Goal: Task Accomplishment & Management: Manage account settings

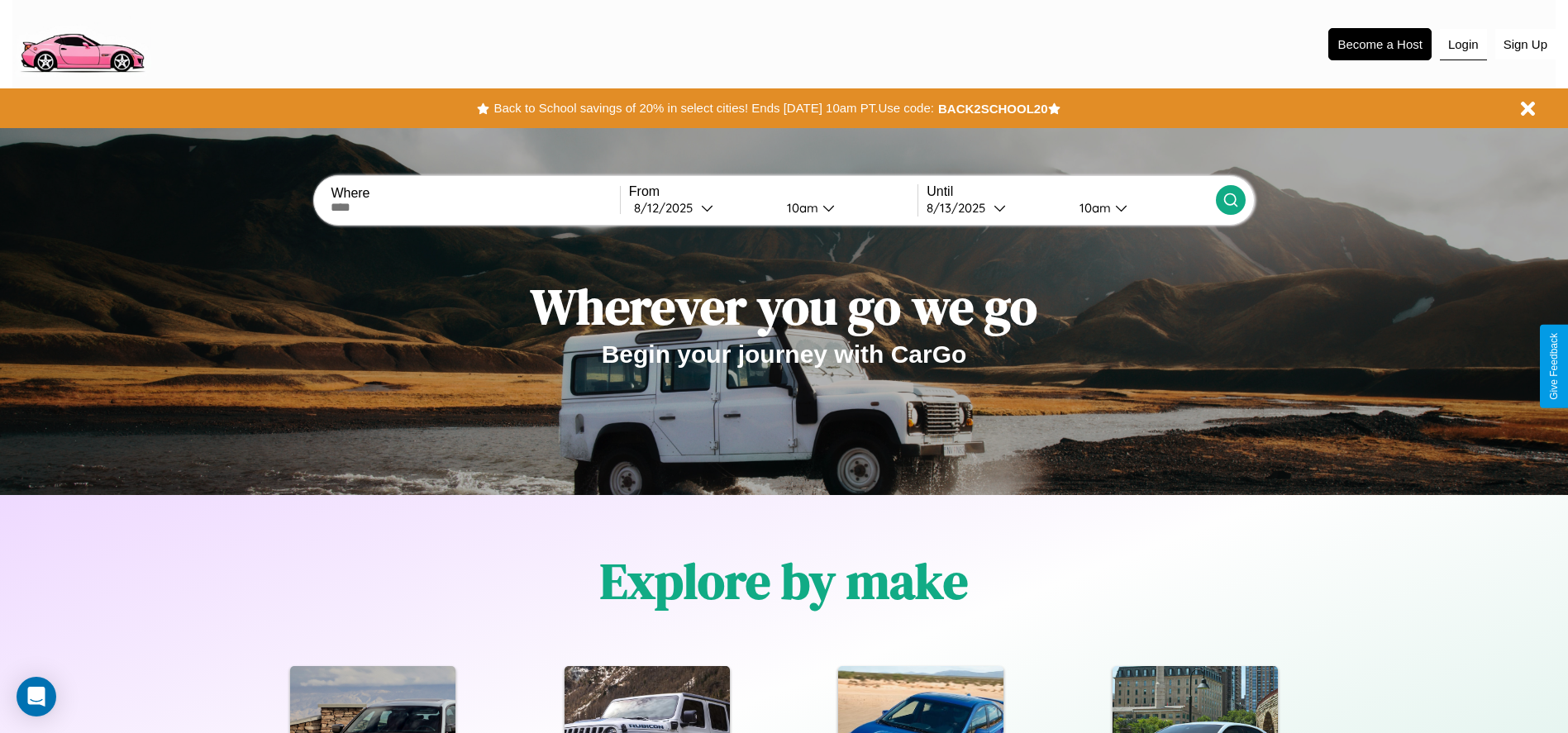
click at [1463, 43] on button "Login" at bounding box center [1463, 44] width 47 height 31
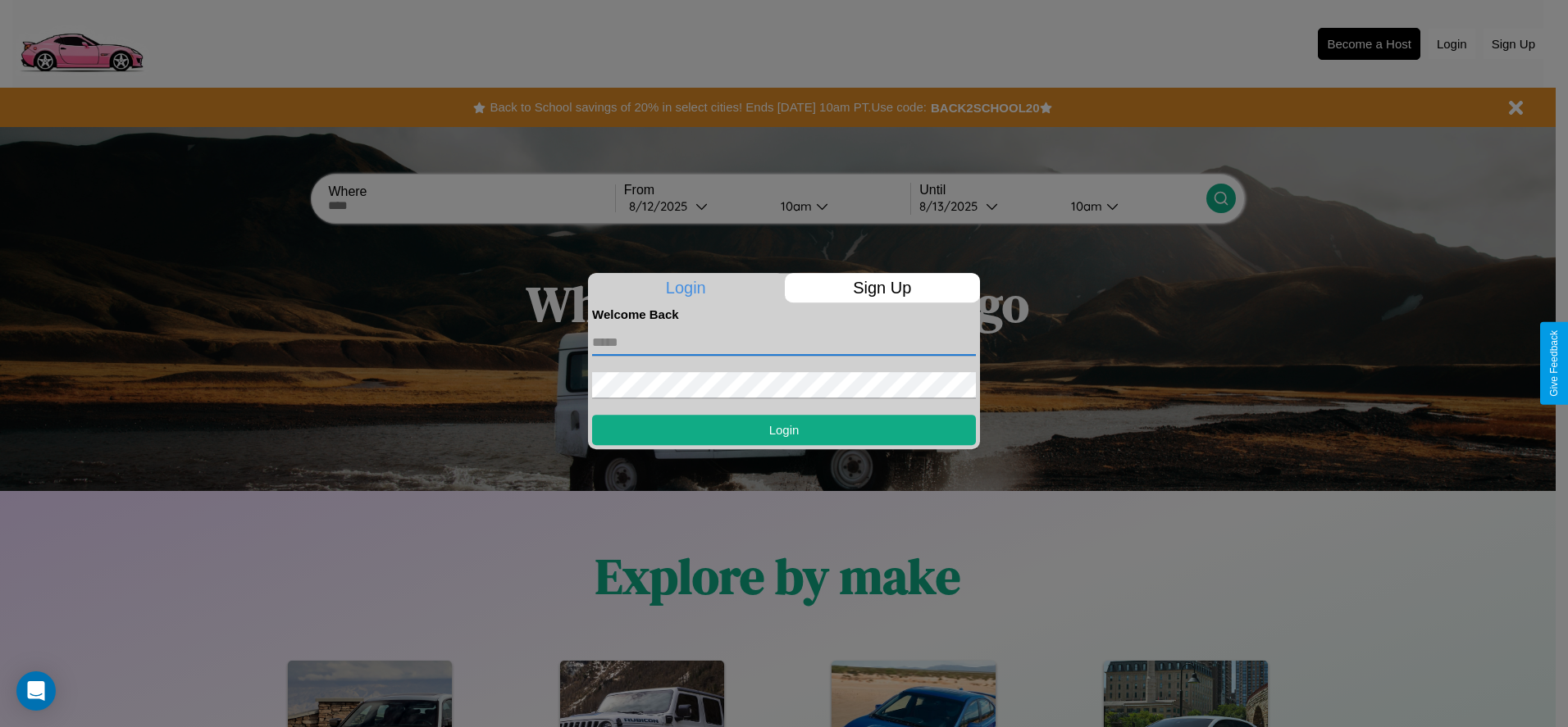
click at [784, 342] on input "text" at bounding box center [783, 342] width 384 height 26
type input "**********"
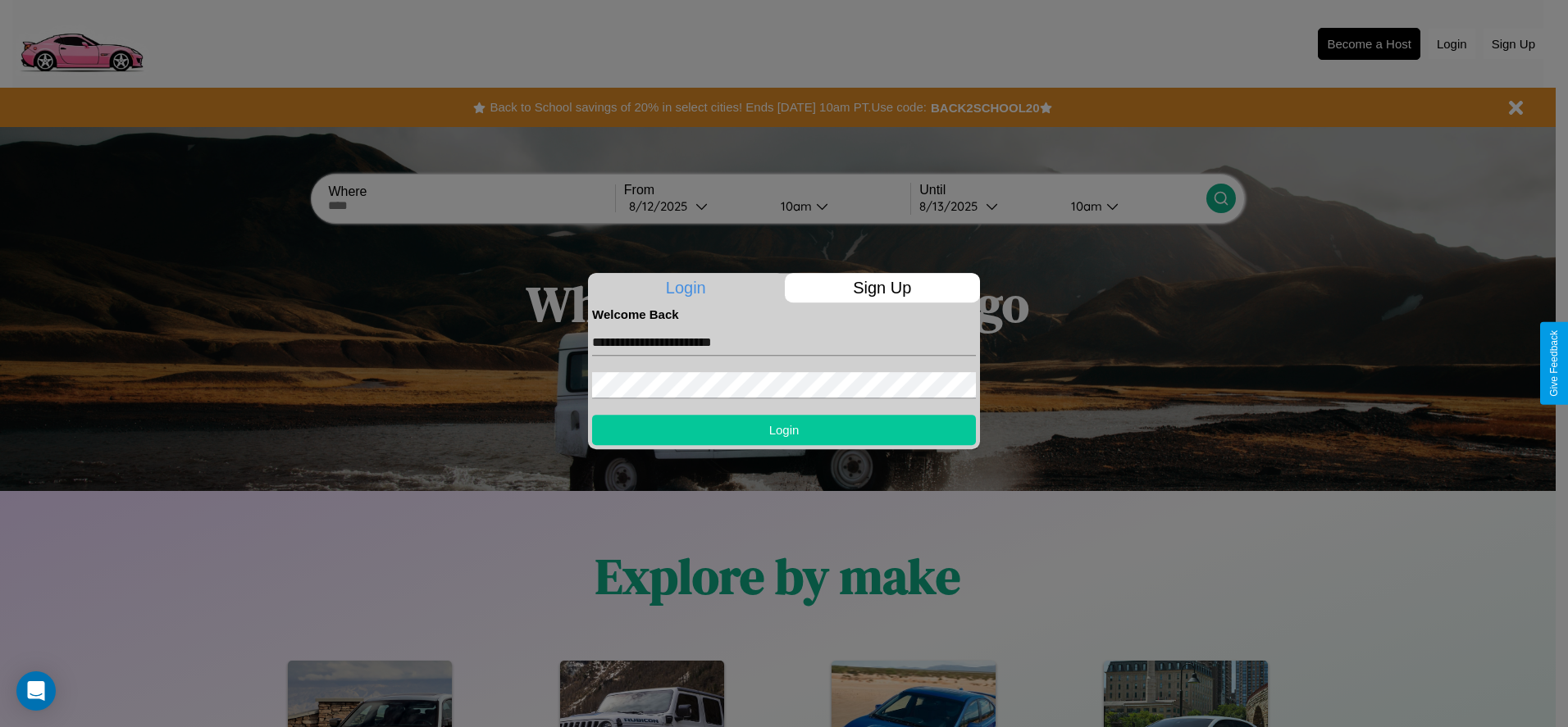
click at [784, 429] on button "Login" at bounding box center [783, 429] width 384 height 30
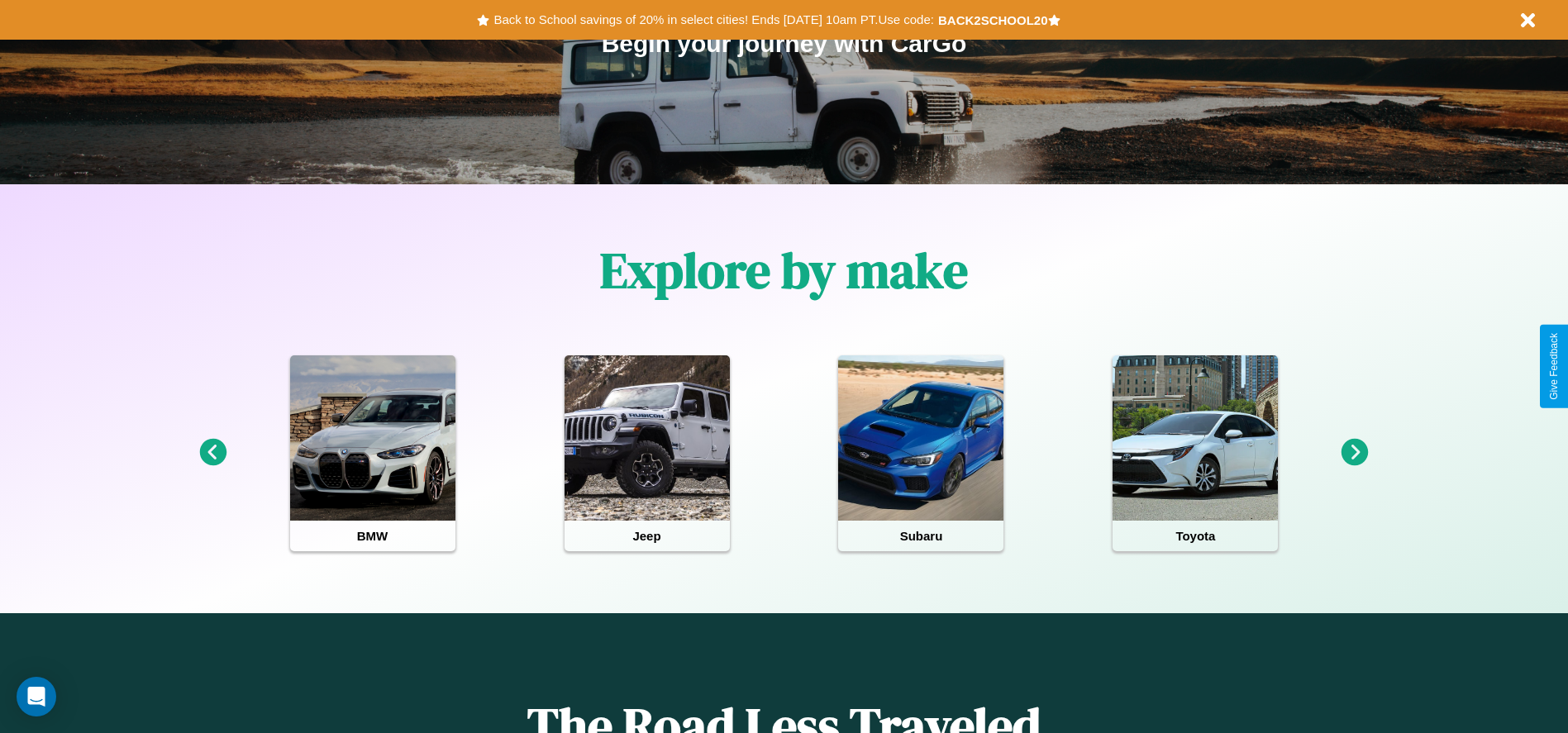
scroll to position [343, 0]
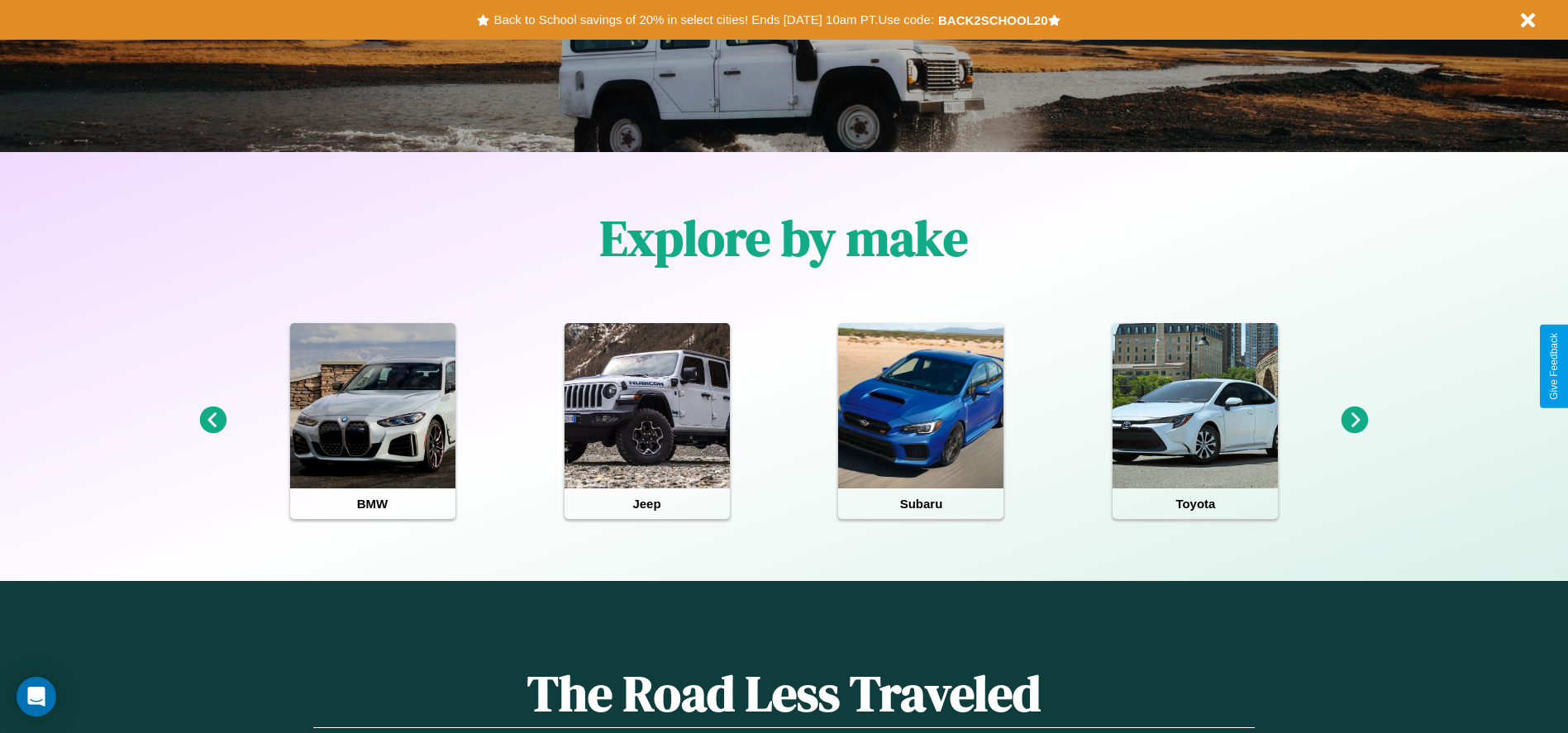
click at [212, 421] on icon at bounding box center [212, 420] width 27 height 27
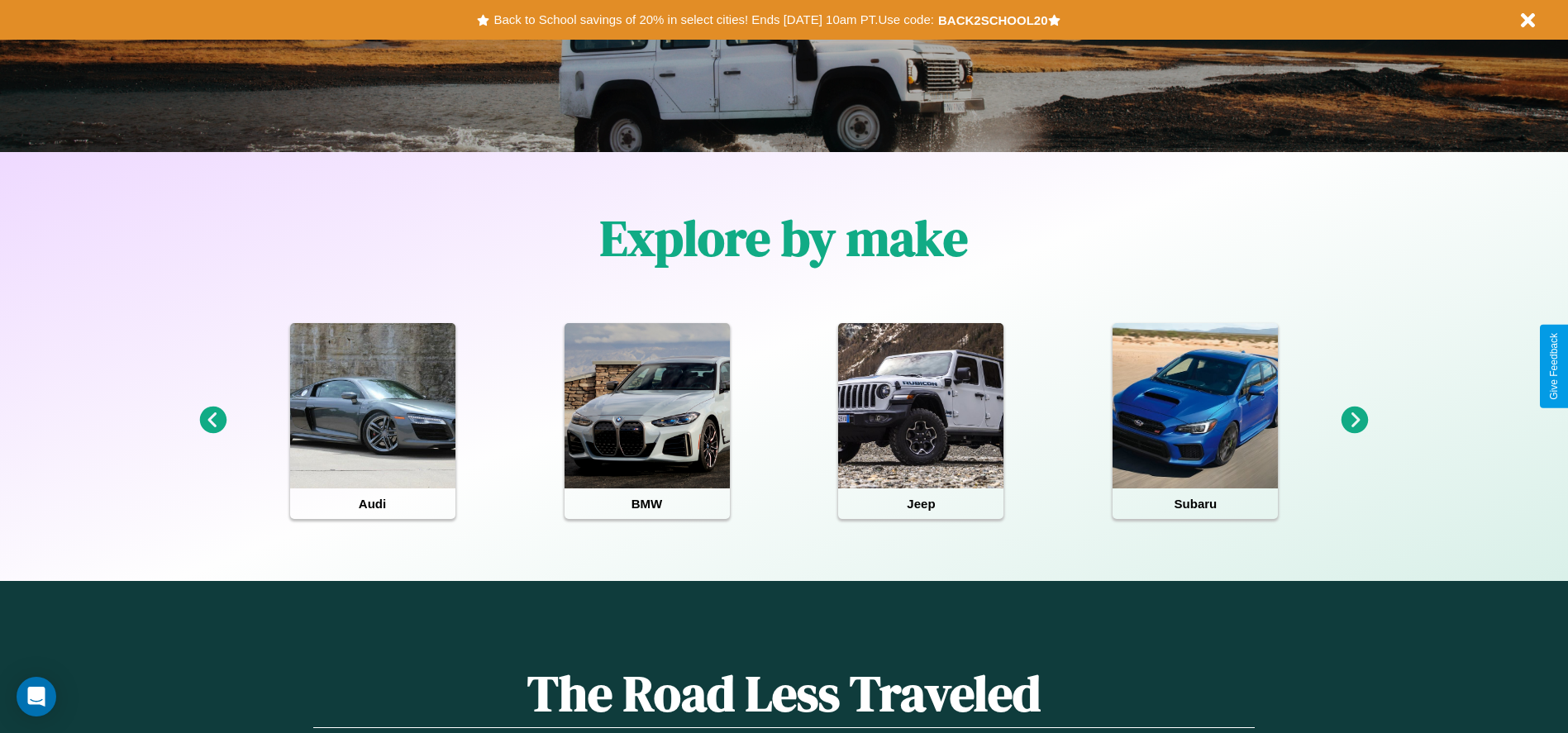
click at [1354, 421] on icon at bounding box center [1354, 420] width 27 height 27
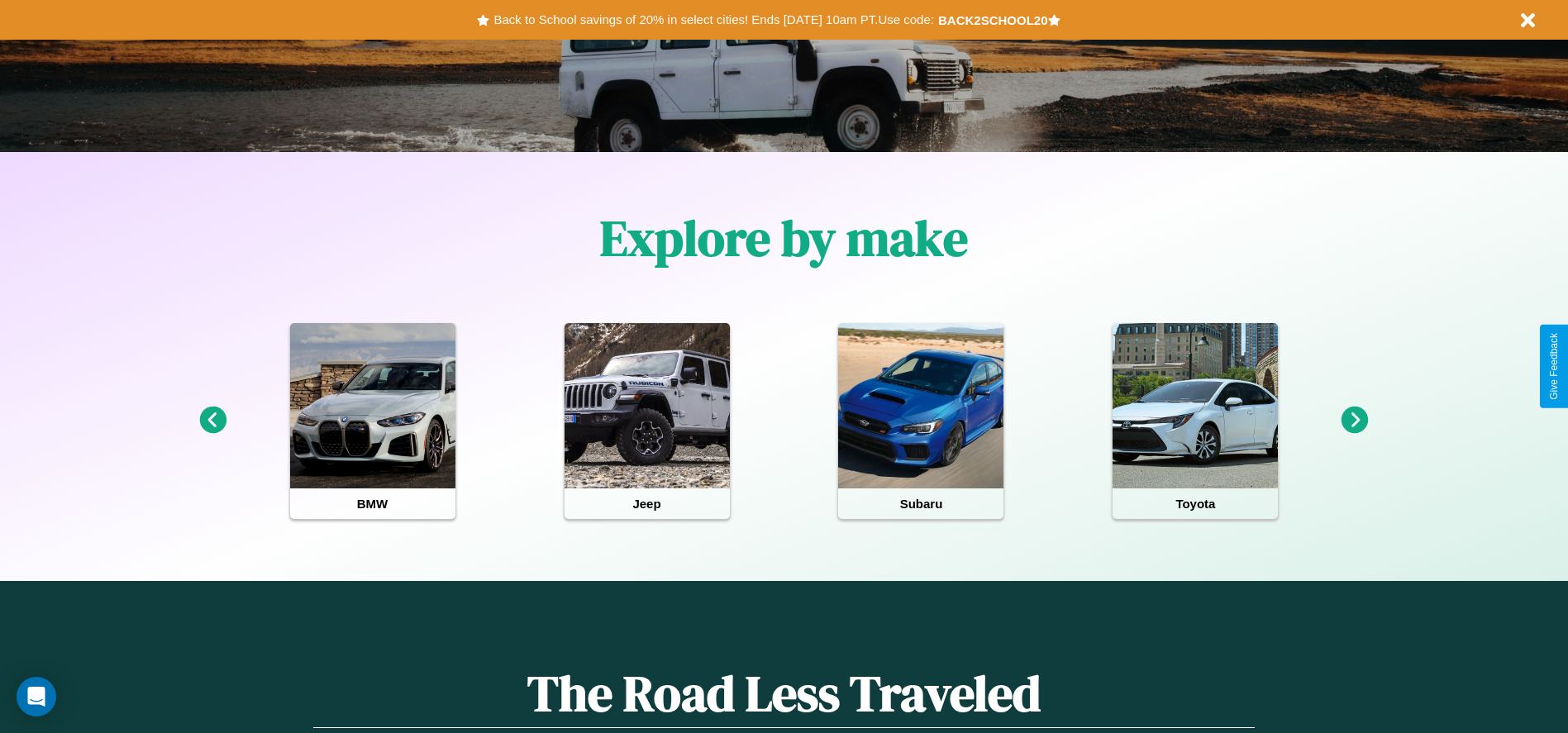
click at [1354, 421] on icon at bounding box center [1354, 420] width 27 height 27
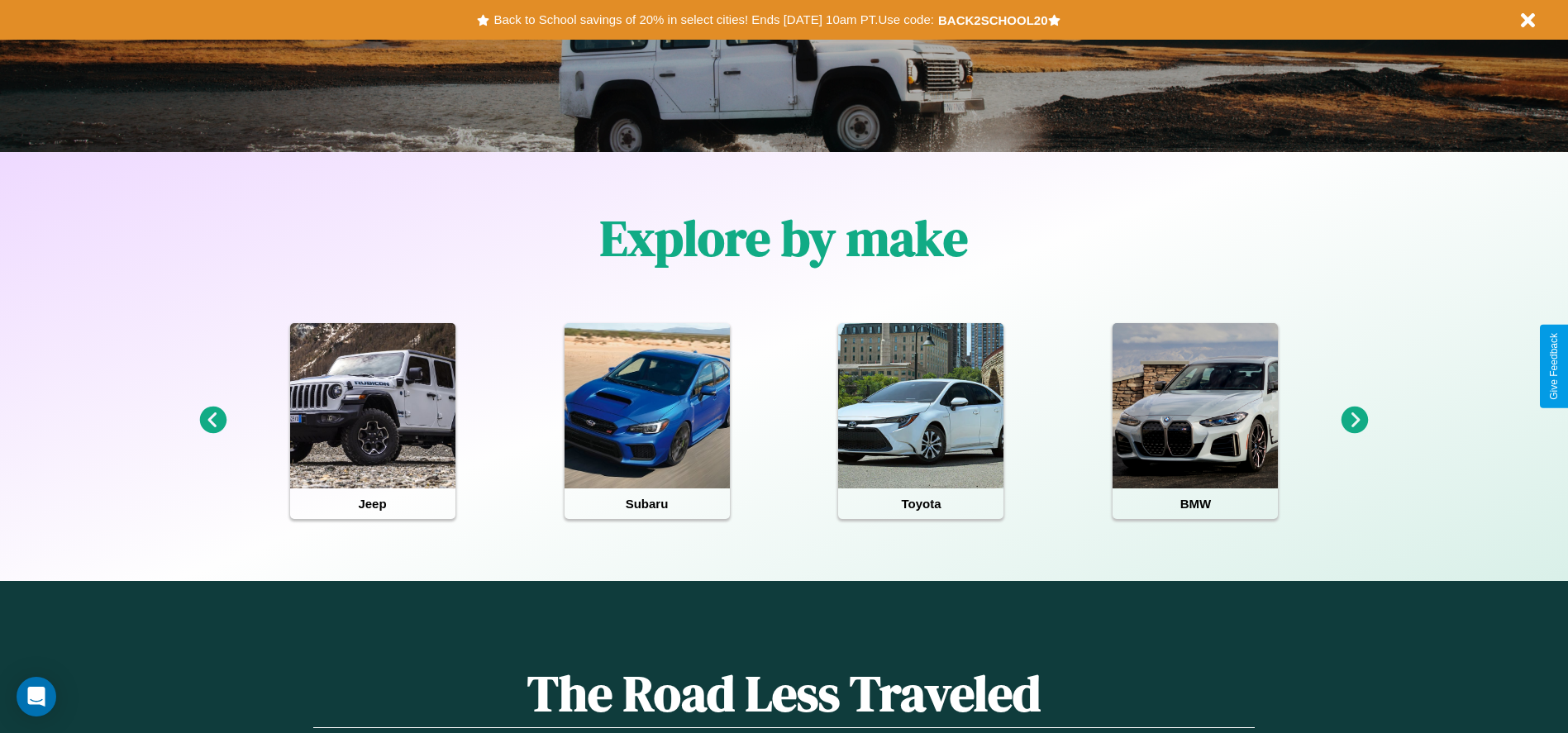
click at [1354, 421] on icon at bounding box center [1354, 420] width 27 height 27
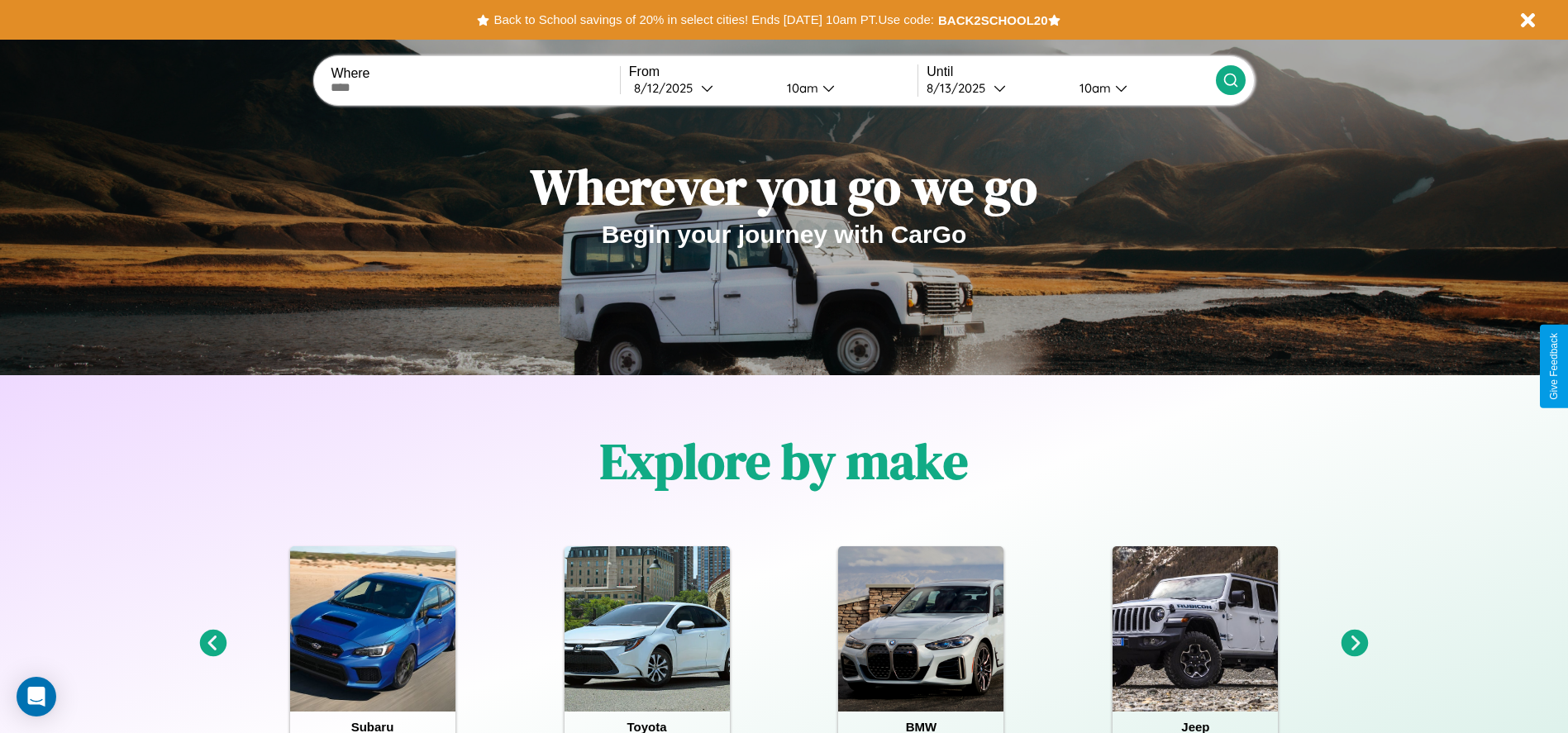
scroll to position [0, 0]
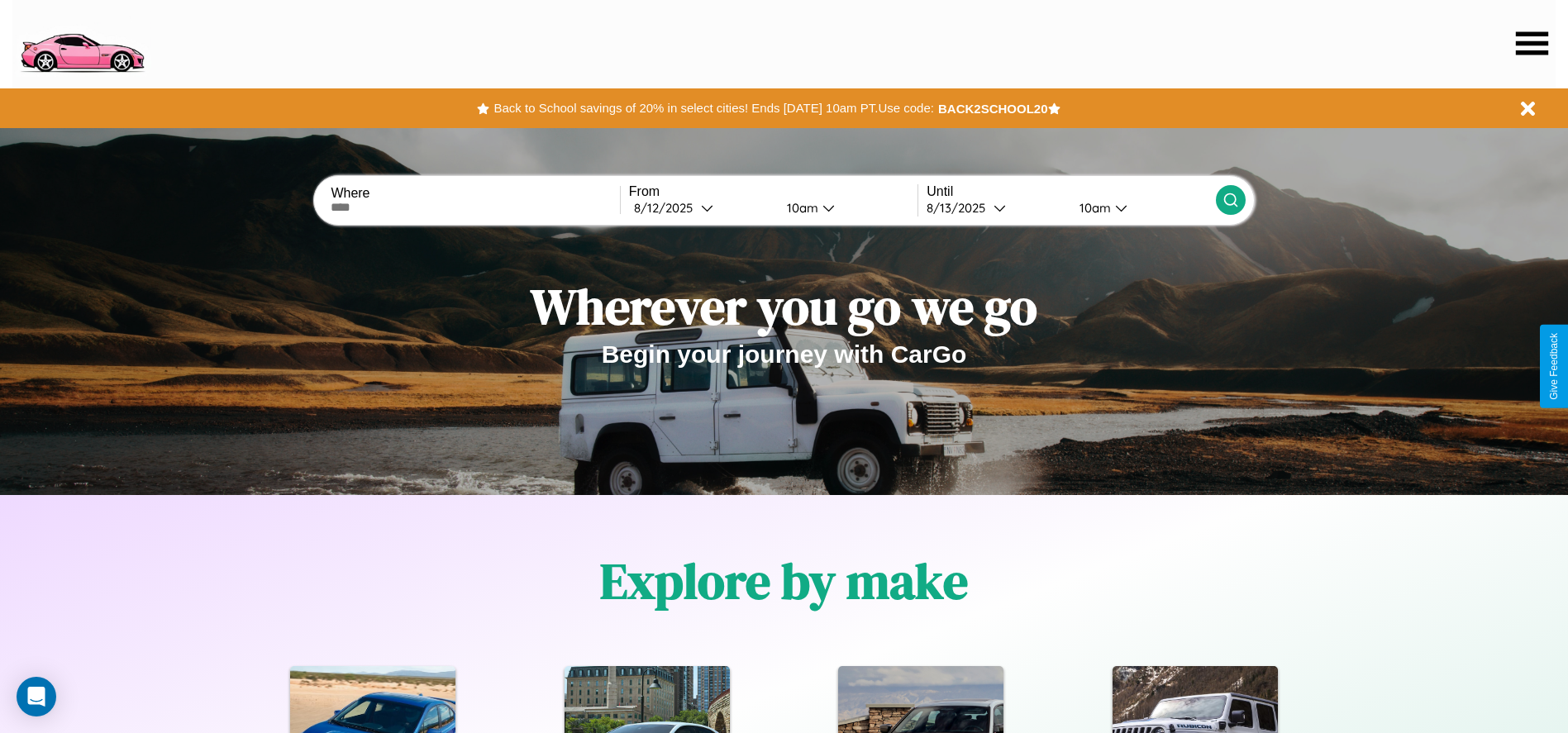
click at [1531, 43] on icon at bounding box center [1531, 43] width 32 height 23
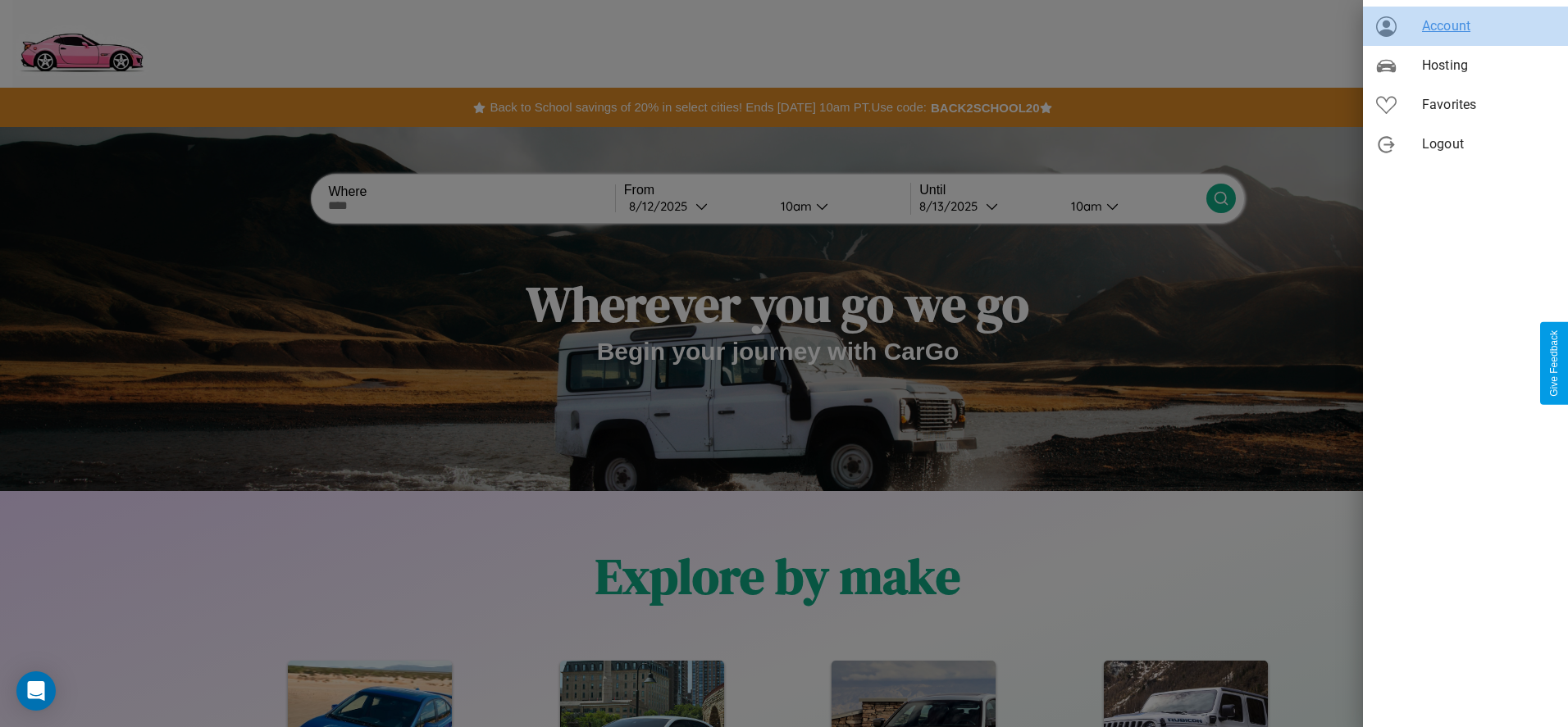
click at [1465, 26] on span "Account" at bounding box center [1489, 26] width 133 height 20
